Goal: Transaction & Acquisition: Purchase product/service

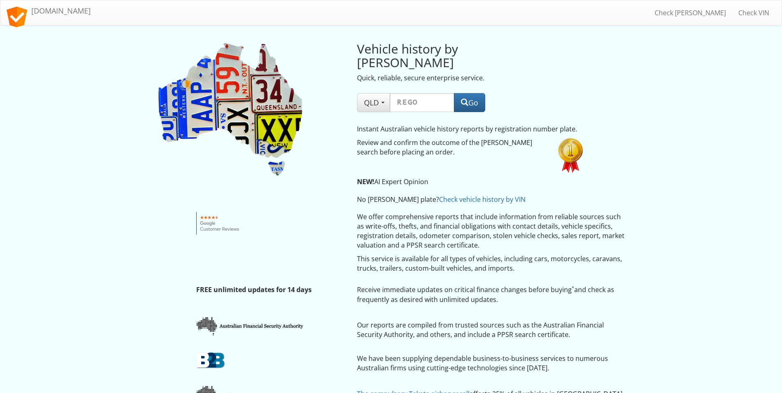
click at [427, 94] on input "text" at bounding box center [422, 102] width 64 height 19
type input "467GJ9"
click at [462, 99] on span "button" at bounding box center [464, 102] width 7 height 7
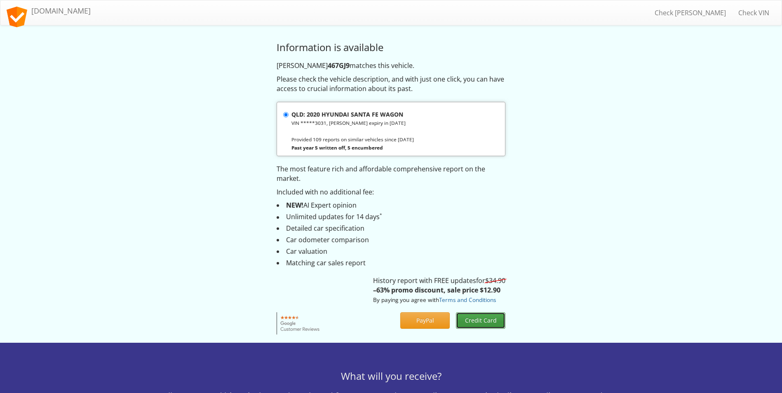
click at [488, 320] on button "Credit Card" at bounding box center [480, 320] width 49 height 16
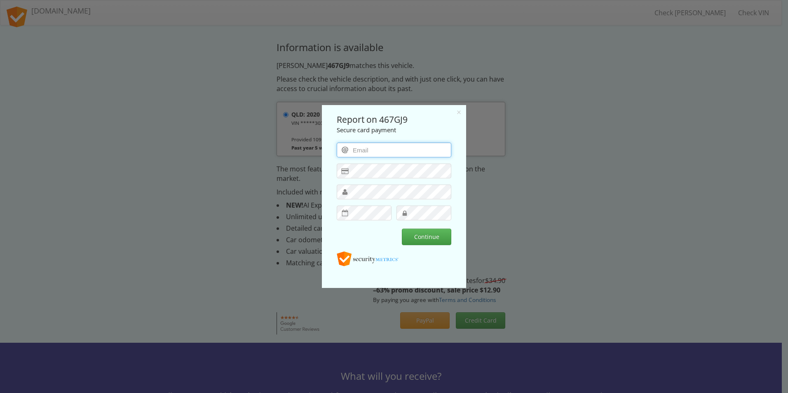
click at [377, 156] on input "email" at bounding box center [394, 150] width 115 height 15
type input "ramos.197875@yahoo.com"
click at [430, 238] on button "Continue" at bounding box center [426, 237] width 49 height 16
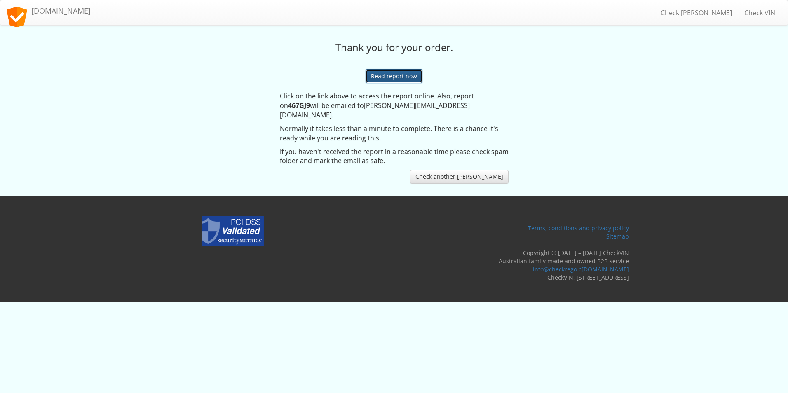
click at [394, 76] on link "Read report now" at bounding box center [394, 76] width 57 height 14
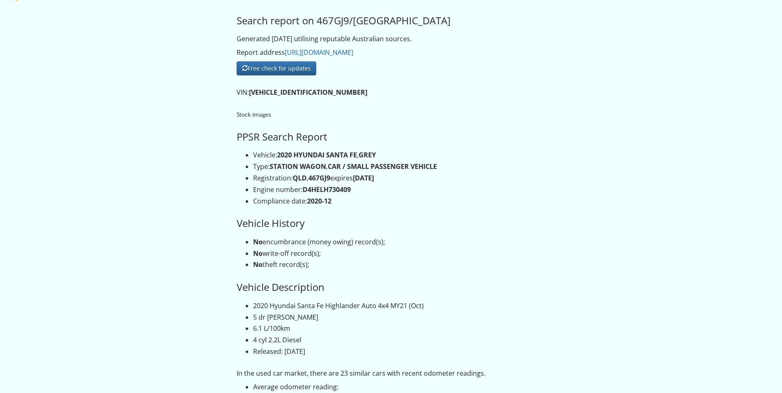
scroll to position [41, 0]
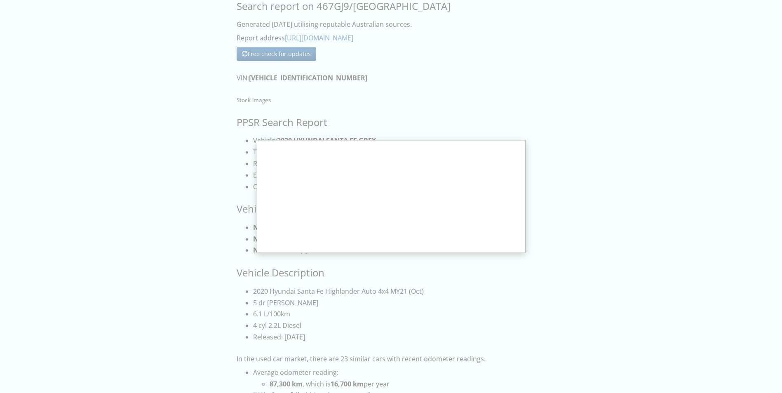
click at [545, 177] on div at bounding box center [391, 372] width 782 height 827
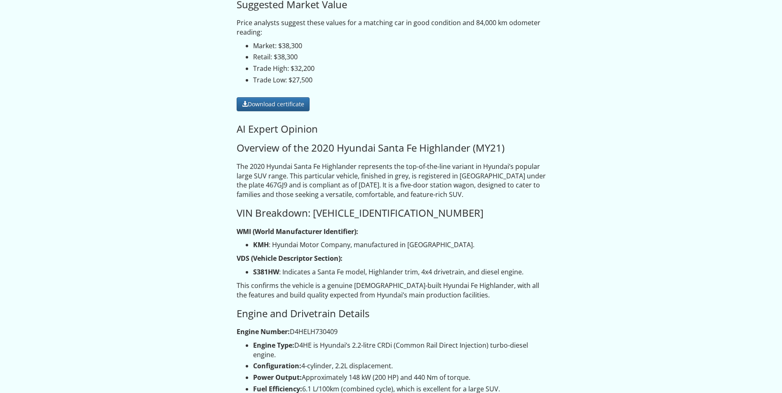
scroll to position [495, 0]
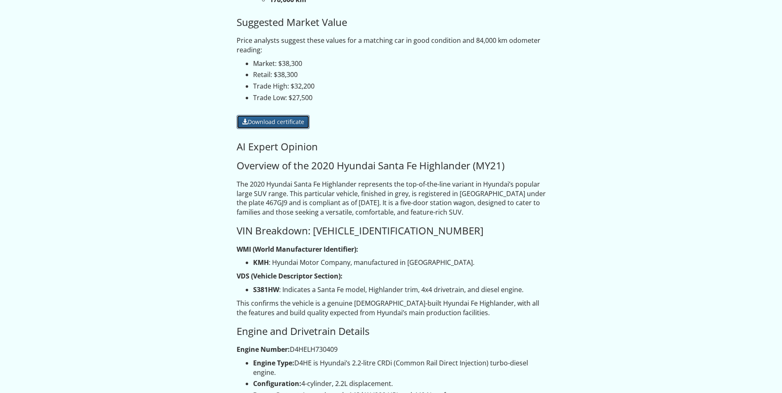
click at [289, 129] on link "Download certificate" at bounding box center [273, 122] width 73 height 14
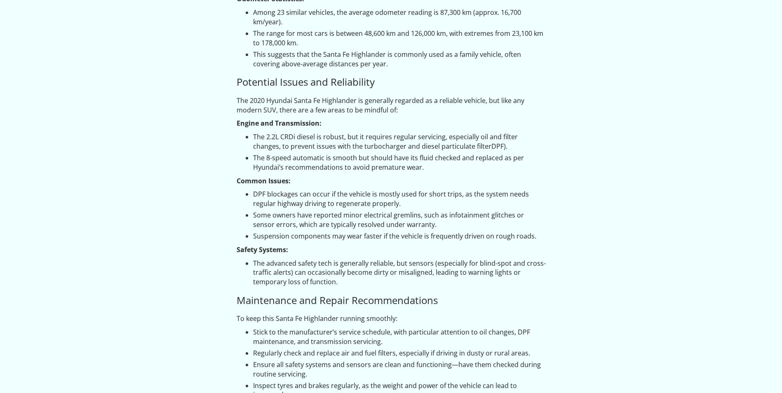
scroll to position [1402, 0]
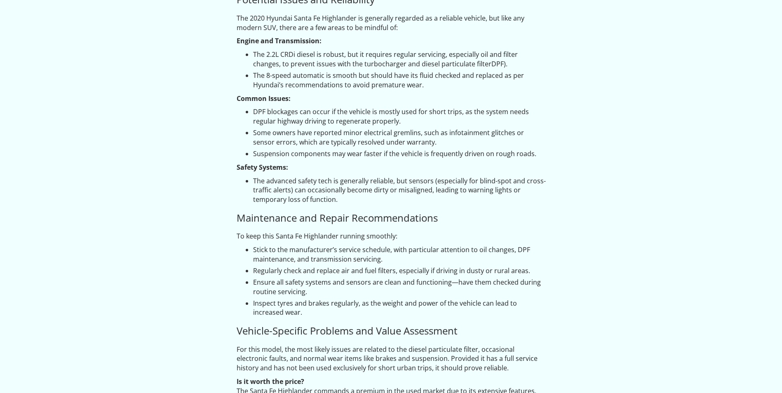
click at [398, 213] on h3 "Maintenance and Repair Recommendations" at bounding box center [391, 218] width 309 height 11
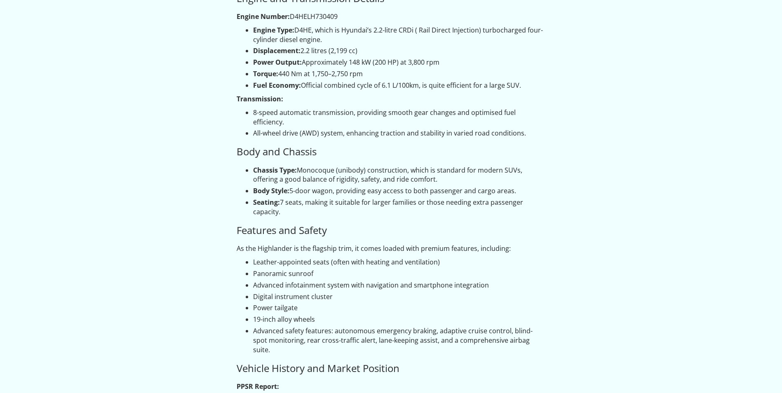
scroll to position [690, 0]
